Goal: Information Seeking & Learning: Learn about a topic

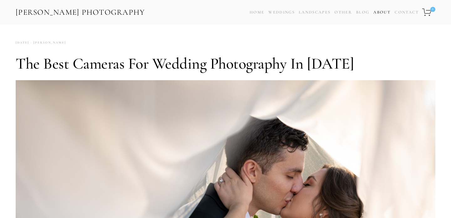
click at [381, 9] on link "About" at bounding box center [382, 12] width 17 height 9
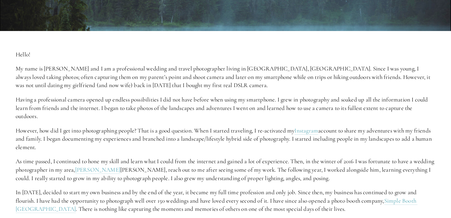
scroll to position [186, 0]
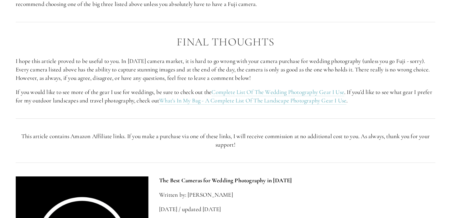
scroll to position [1988, 0]
click at [281, 89] on link "Complete List Of The Wedding Photography Gear I Use" at bounding box center [278, 93] width 133 height 8
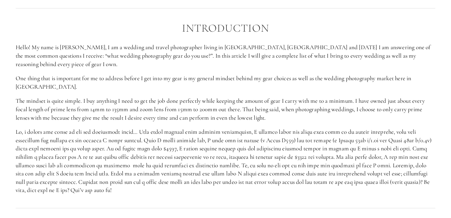
scroll to position [398, 0]
